Goal: Information Seeking & Learning: Learn about a topic

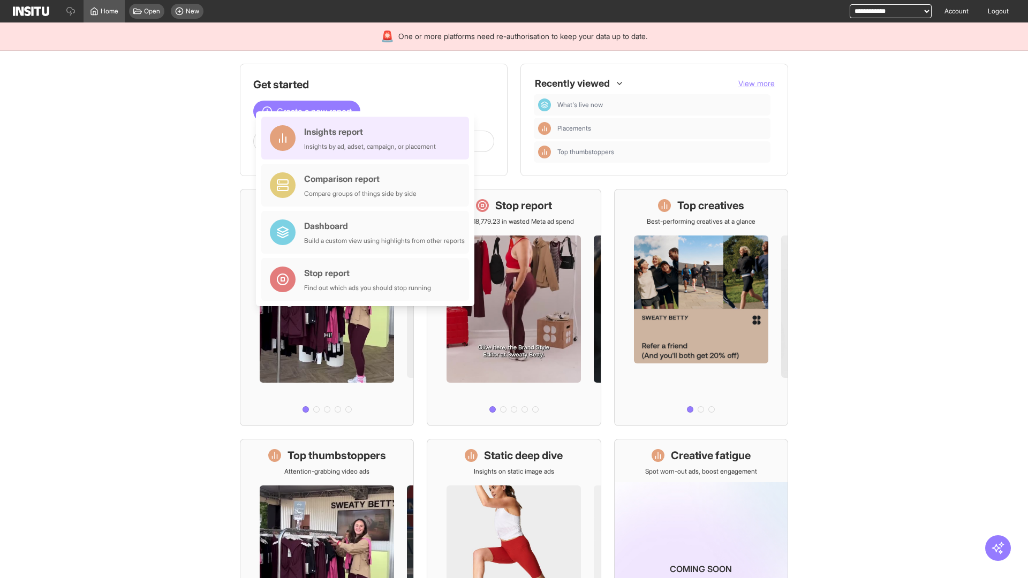
click at [368, 138] on div "Insights report Insights by ad, adset, campaign, or placement" at bounding box center [370, 138] width 132 height 26
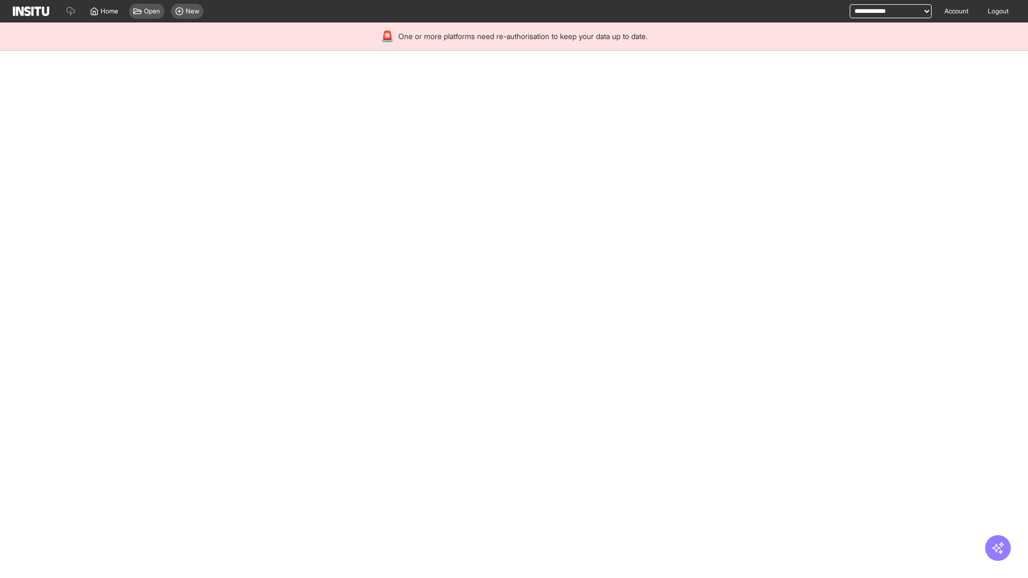
select select "**"
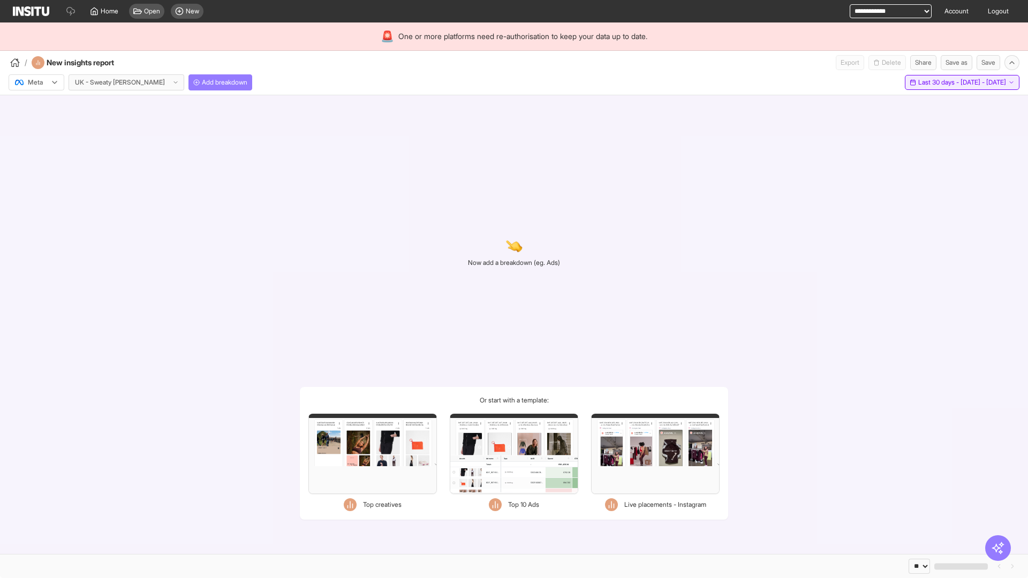
click at [940, 82] on span "Last 30 days - [DATE] - [DATE]" at bounding box center [962, 82] width 88 height 9
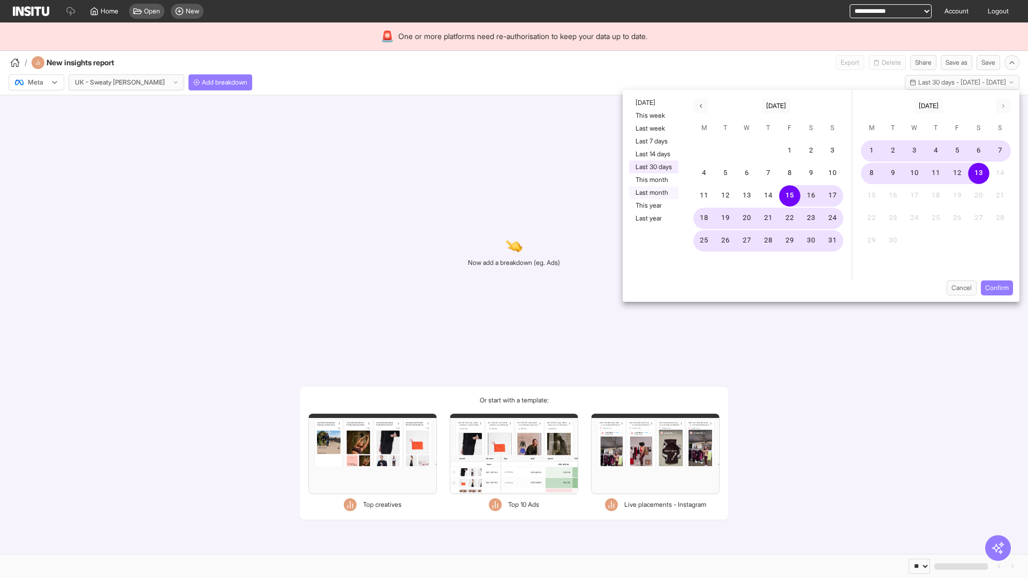
click at [653, 193] on button "Last month" at bounding box center [653, 192] width 49 height 13
